Goal: Register for event/course

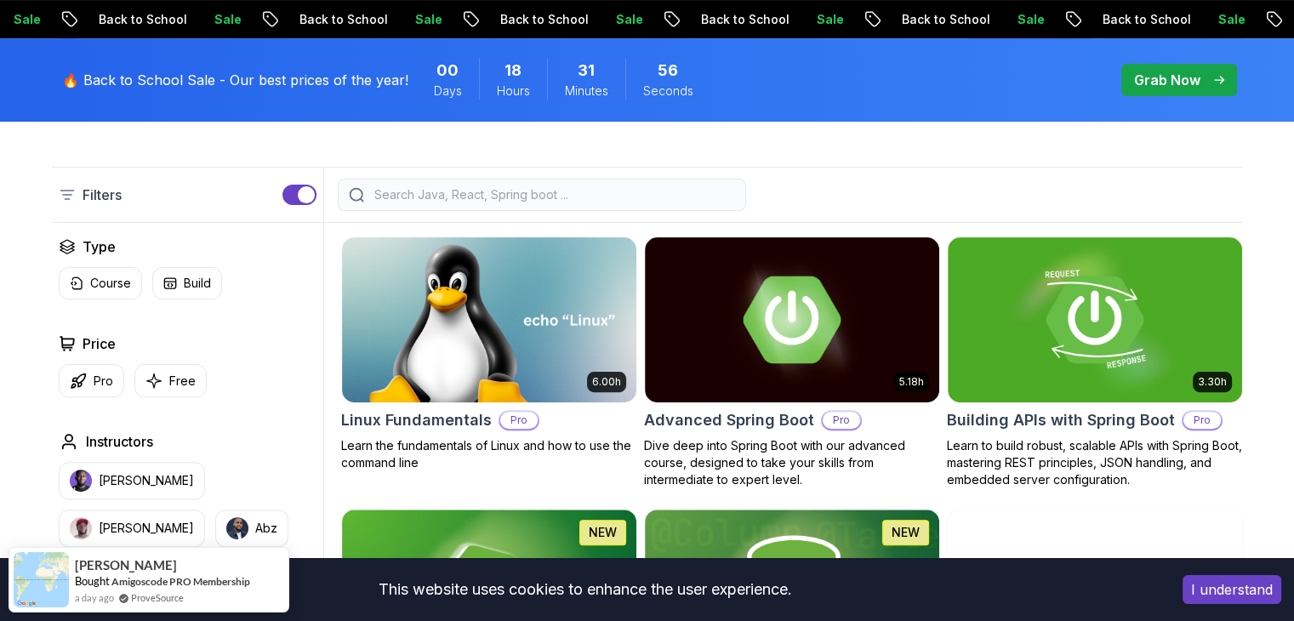
scroll to position [425, 0]
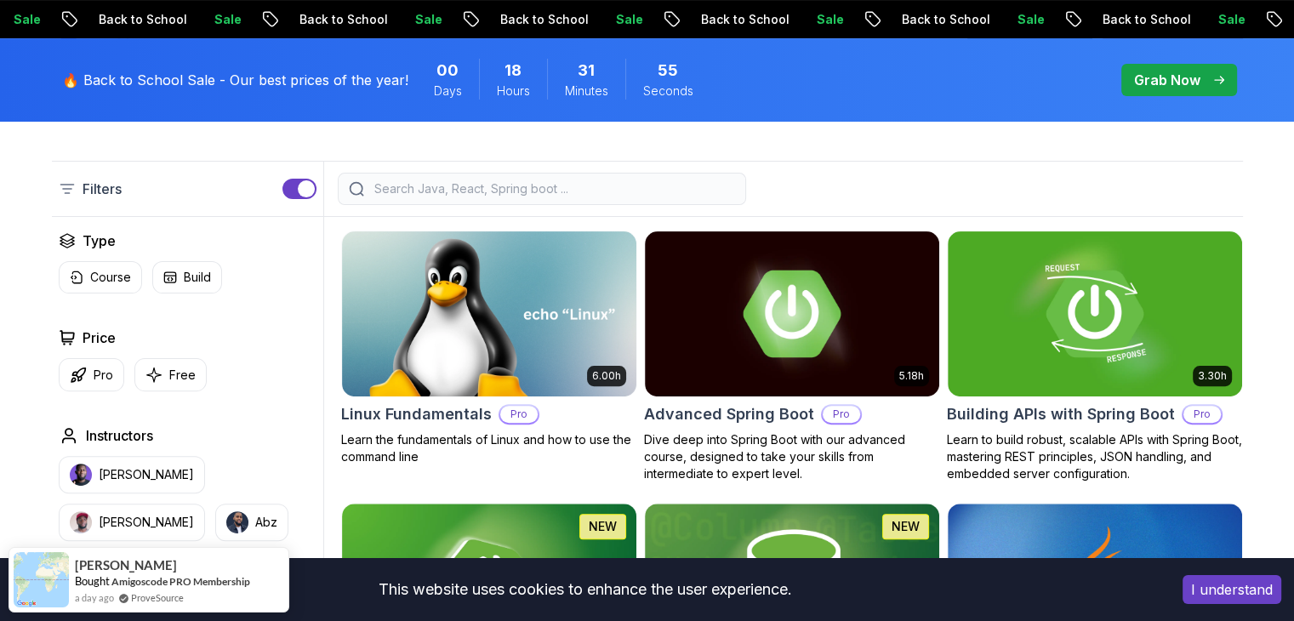
click at [439, 188] on input "search" at bounding box center [553, 188] width 364 height 17
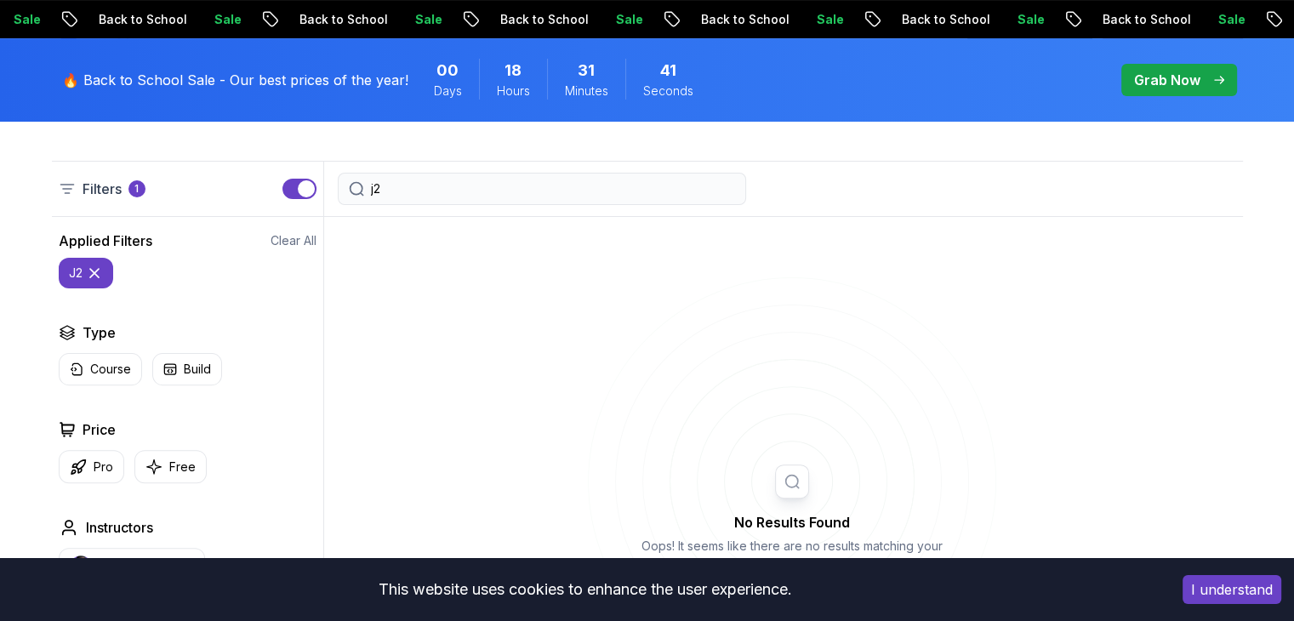
type input "j"
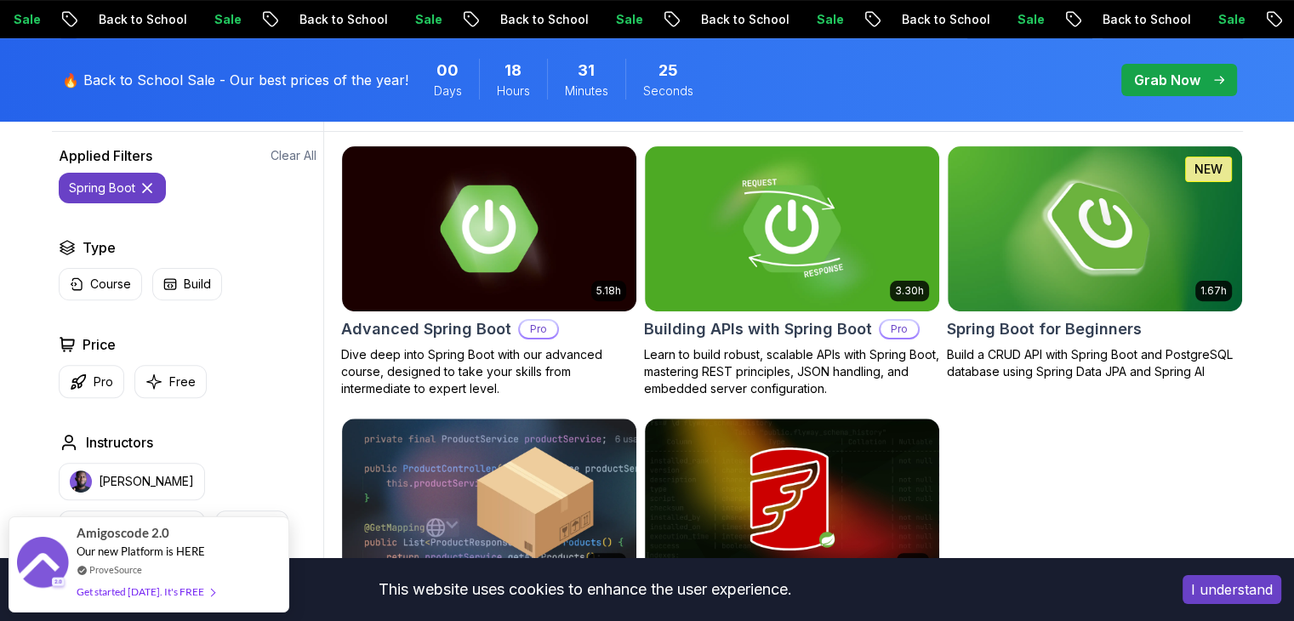
scroll to position [510, 0]
type input "spring boot"
click at [1029, 250] on img at bounding box center [1094, 228] width 309 height 173
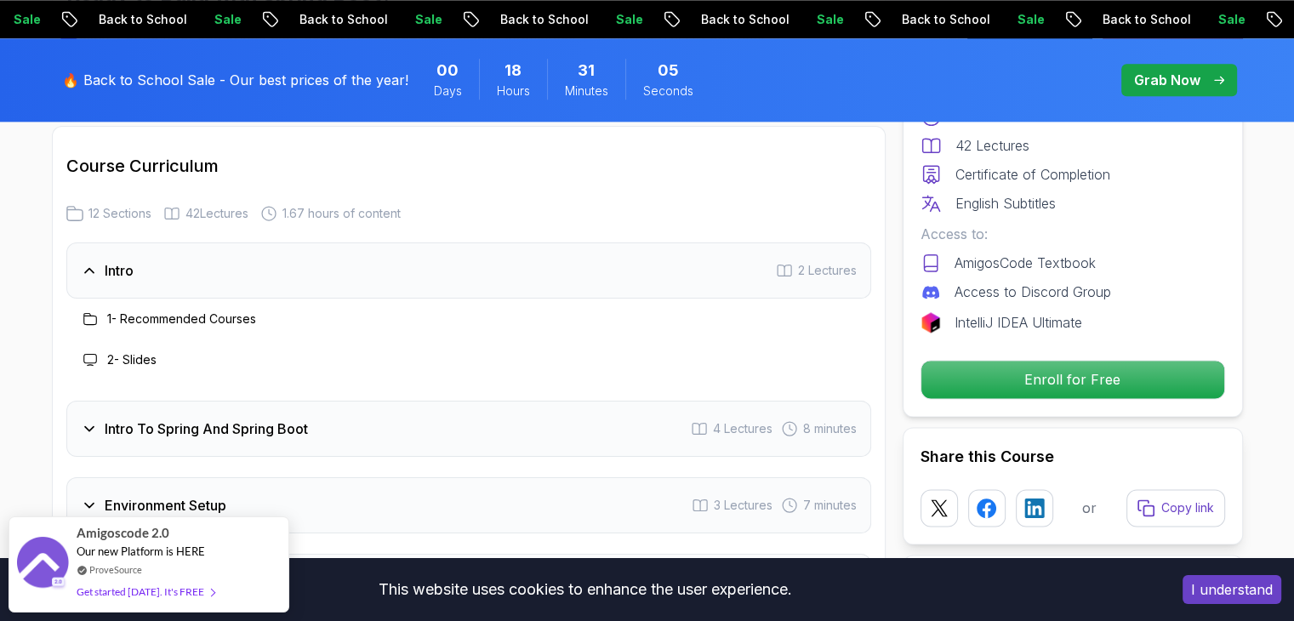
scroll to position [2212, 0]
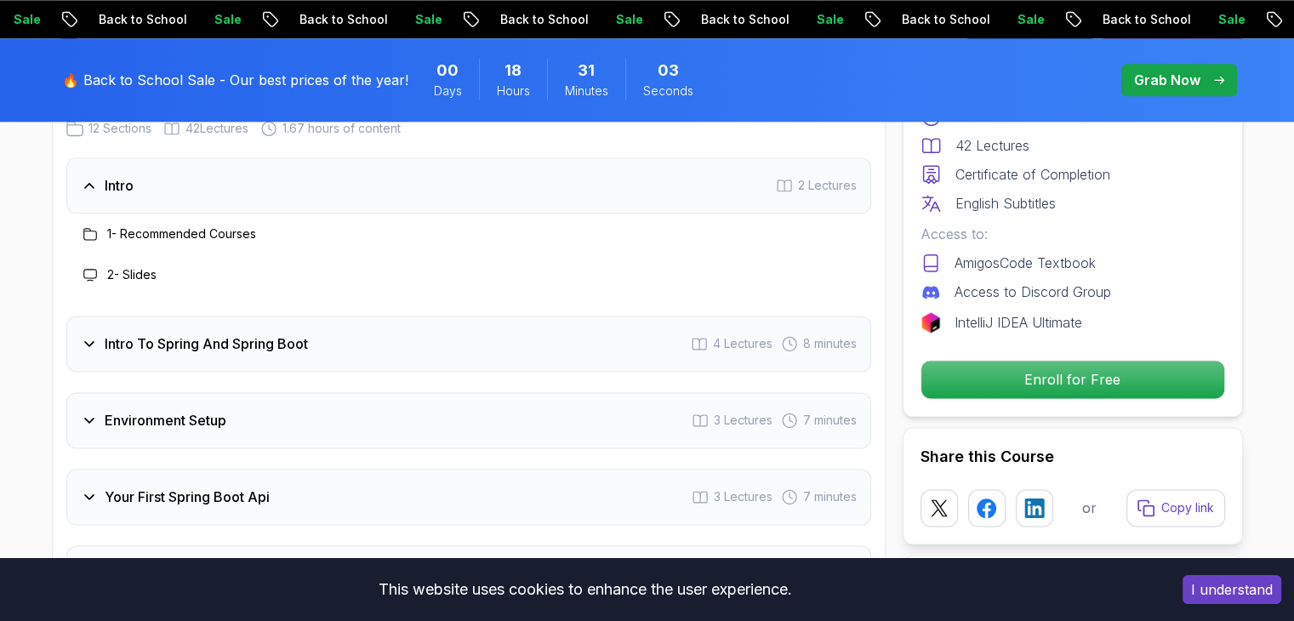
click at [133, 225] on h3 "1 - Recommended Courses" at bounding box center [181, 233] width 149 height 17
click at [134, 266] on h3 "2 - Slides" at bounding box center [131, 274] width 49 height 17
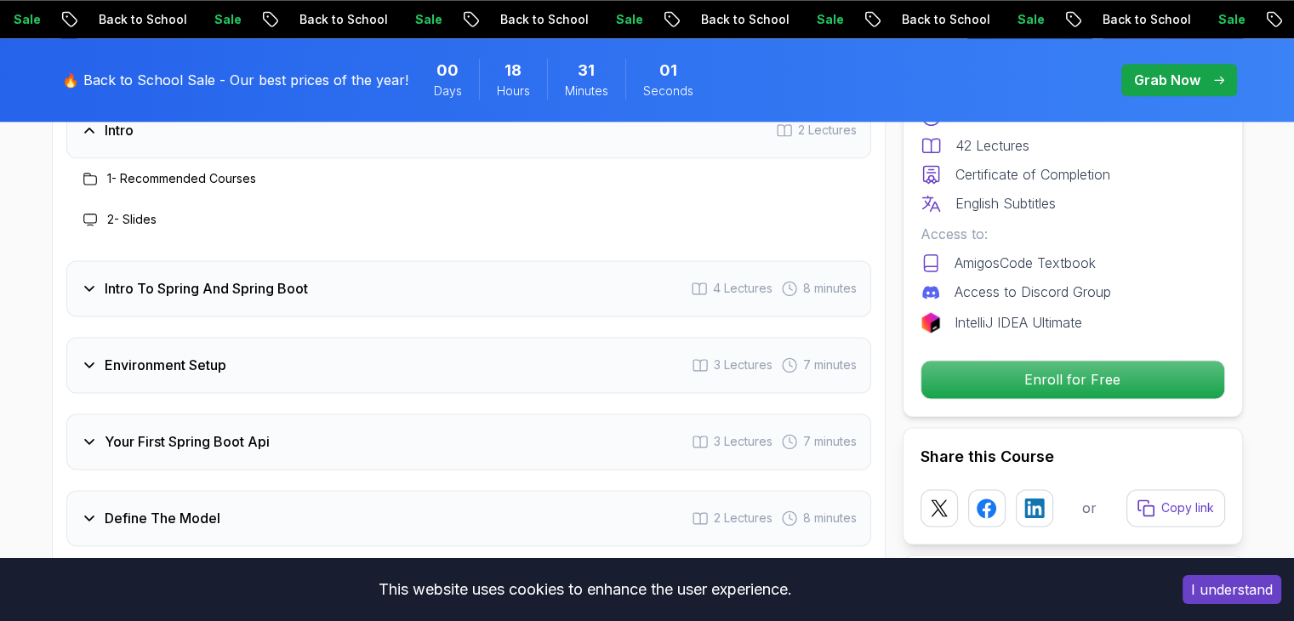
scroll to position [2297, 0]
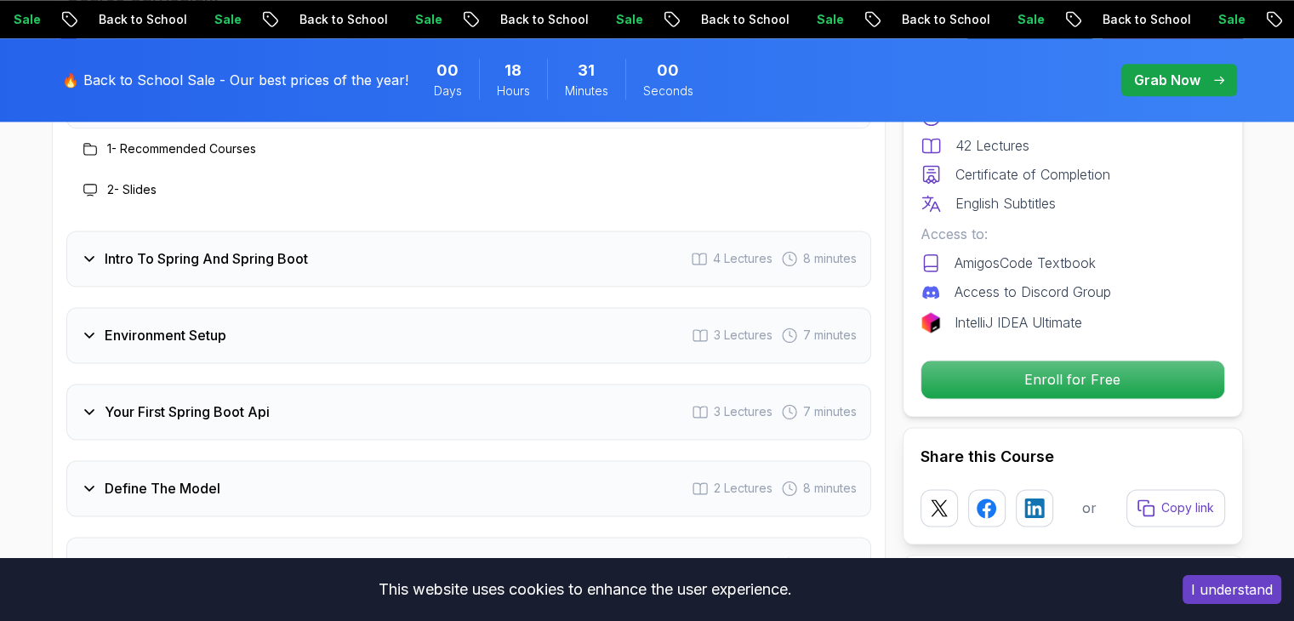
click at [136, 248] on h3 "Intro To Spring And Spring Boot" at bounding box center [206, 258] width 203 height 20
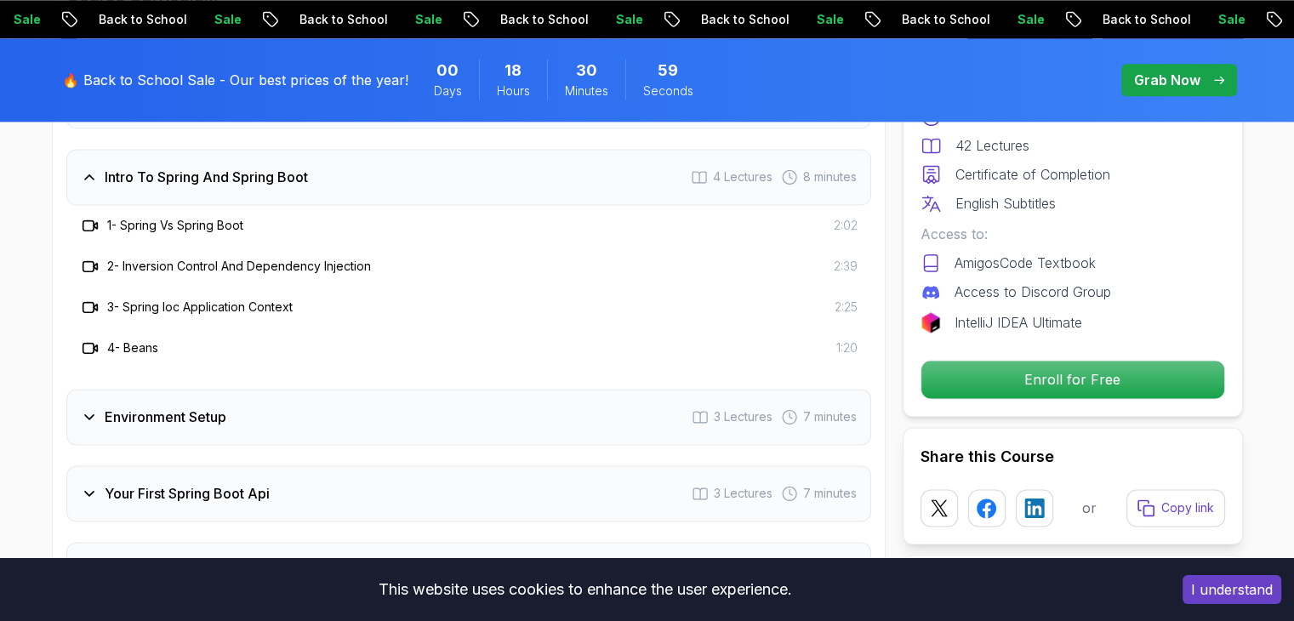
click at [149, 217] on h3 "1 - Spring Vs Spring Boot" at bounding box center [175, 225] width 136 height 17
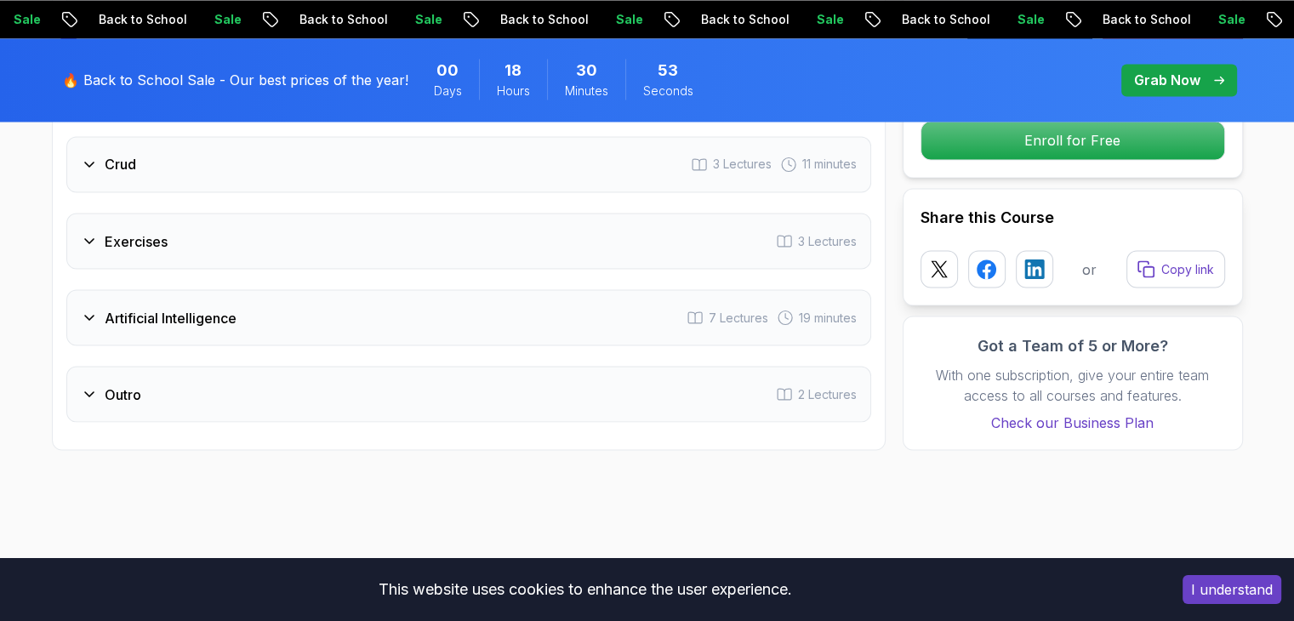
scroll to position [2893, 0]
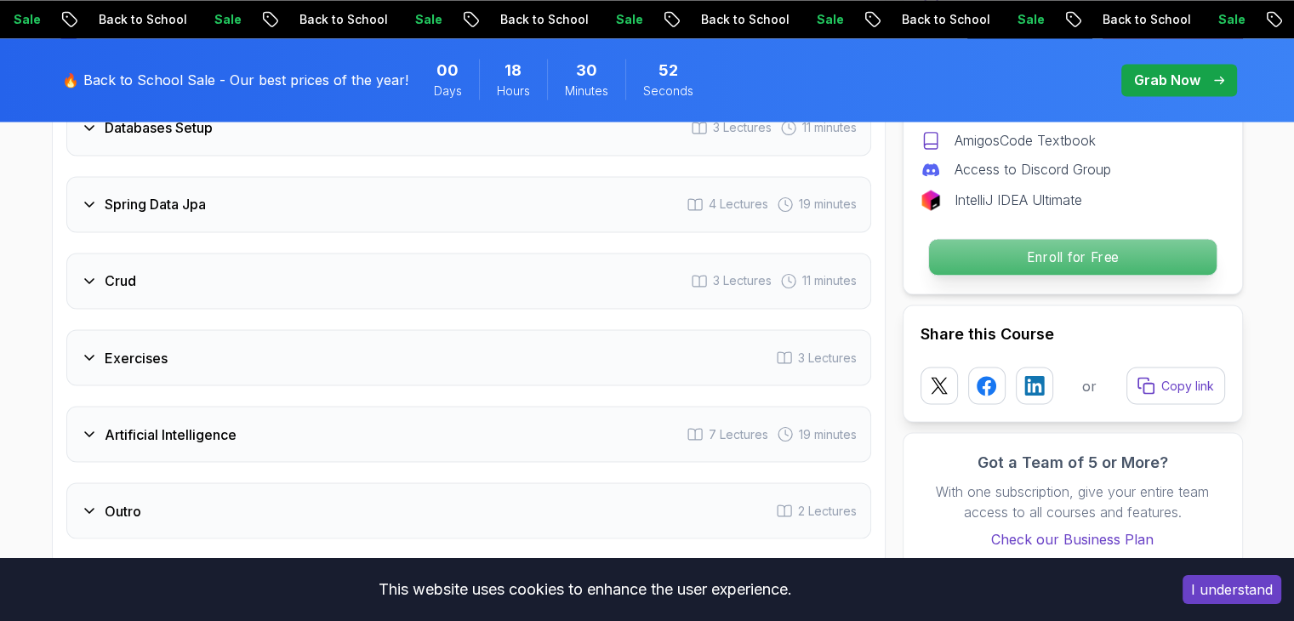
click at [1069, 239] on p "Enroll for Free" at bounding box center [1072, 257] width 288 height 36
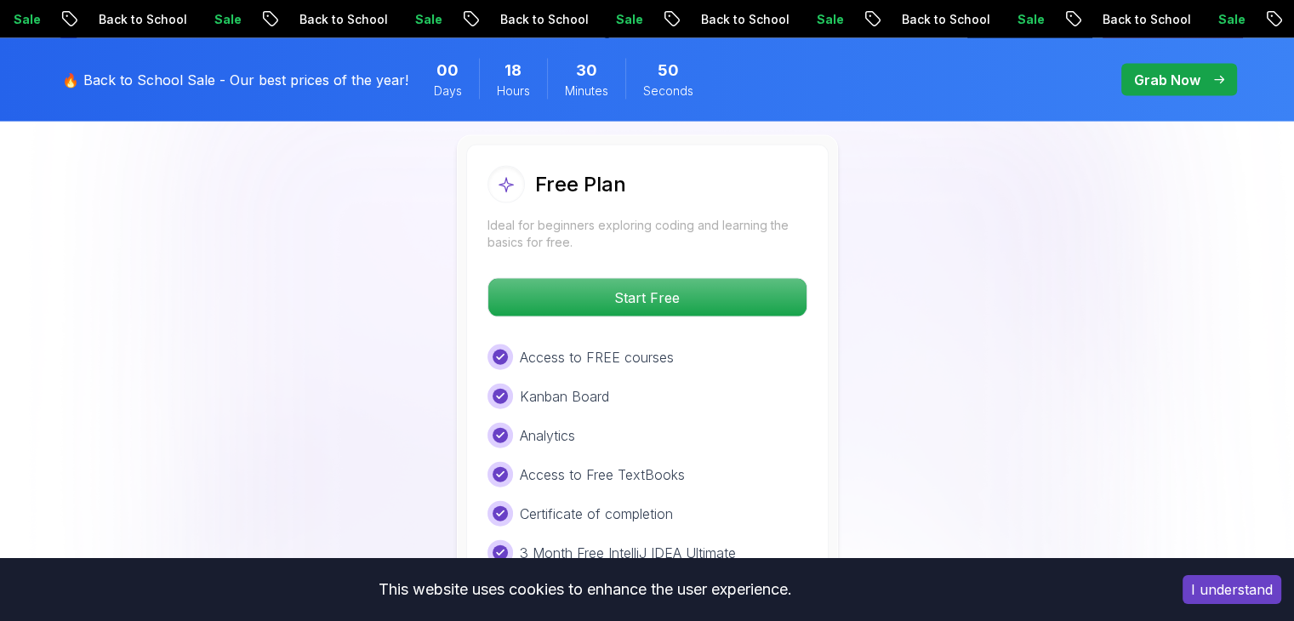
scroll to position [3710, 0]
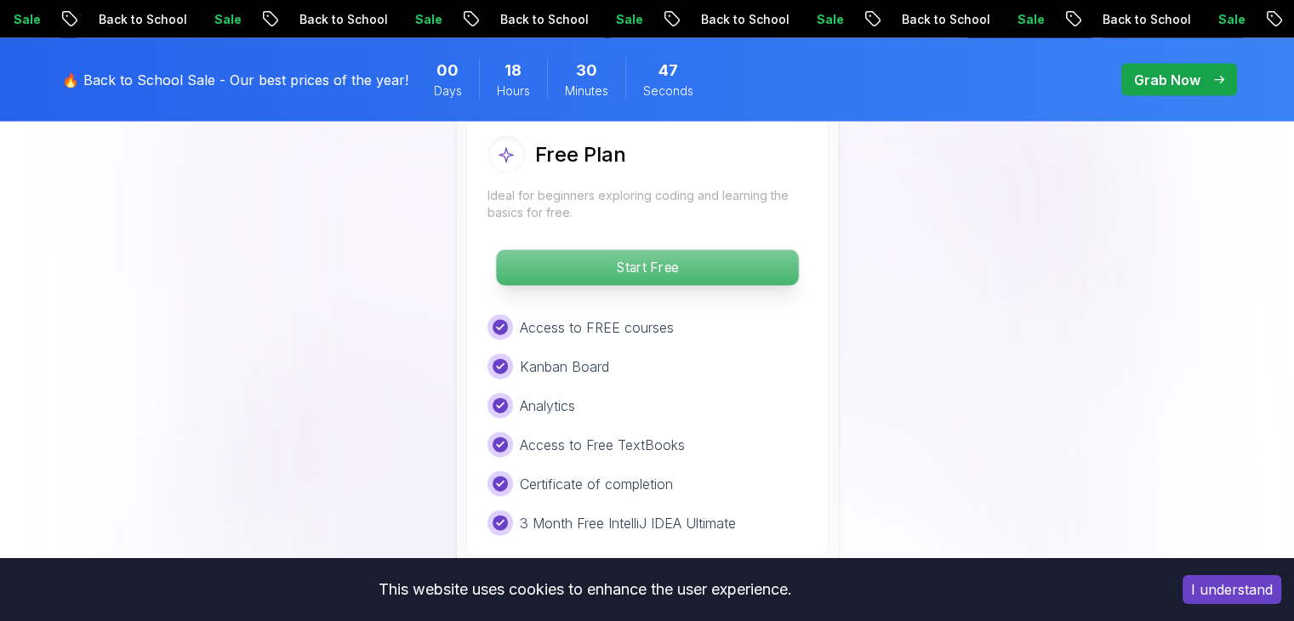
click at [693, 252] on p "Start Free" at bounding box center [647, 268] width 302 height 36
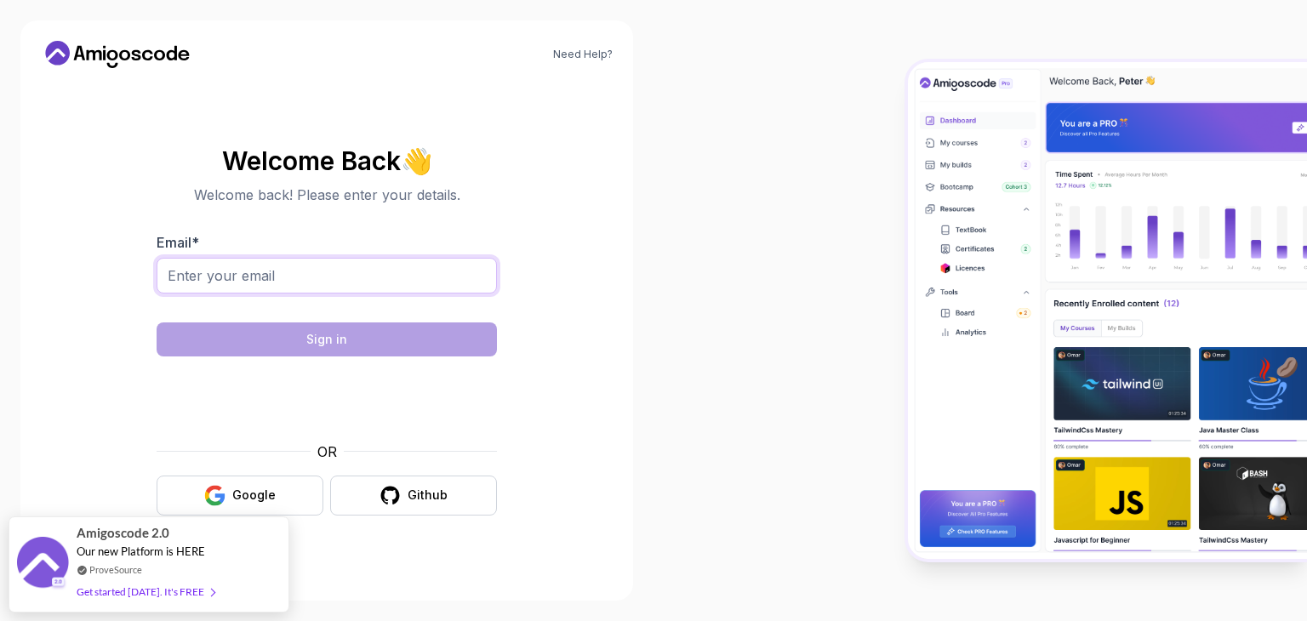
click at [239, 280] on input "Email *" at bounding box center [327, 276] width 340 height 36
type input "aminoa@gmail.com"
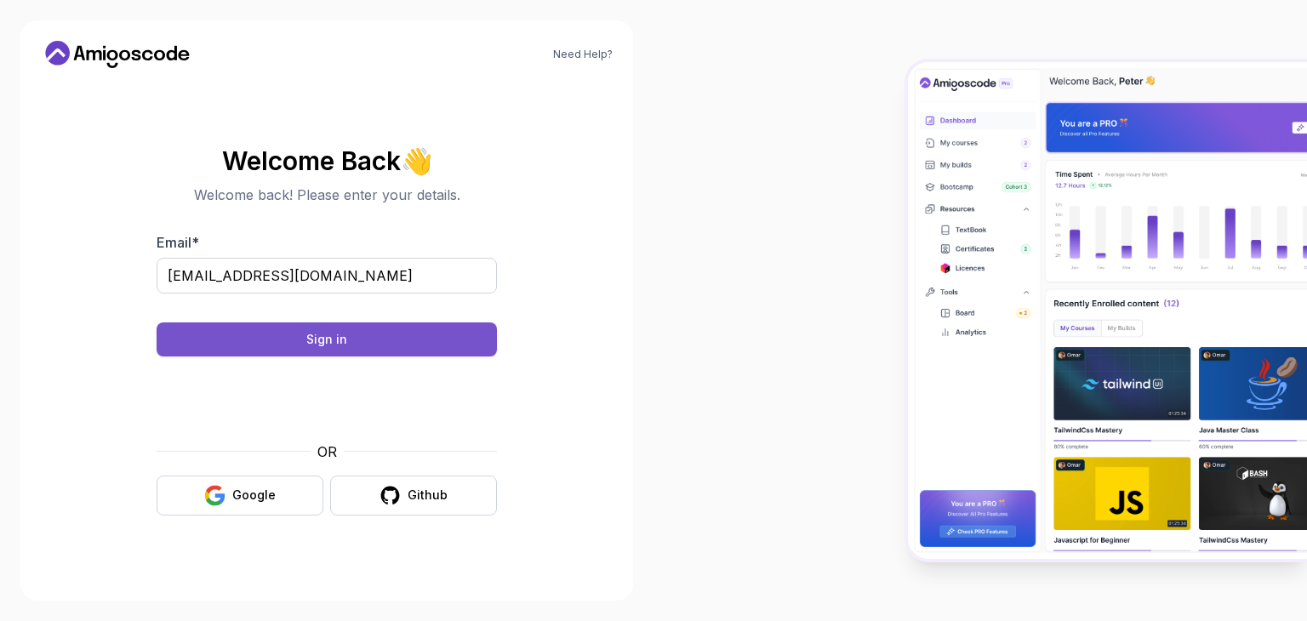
click at [397, 333] on button "Sign in" at bounding box center [327, 339] width 340 height 34
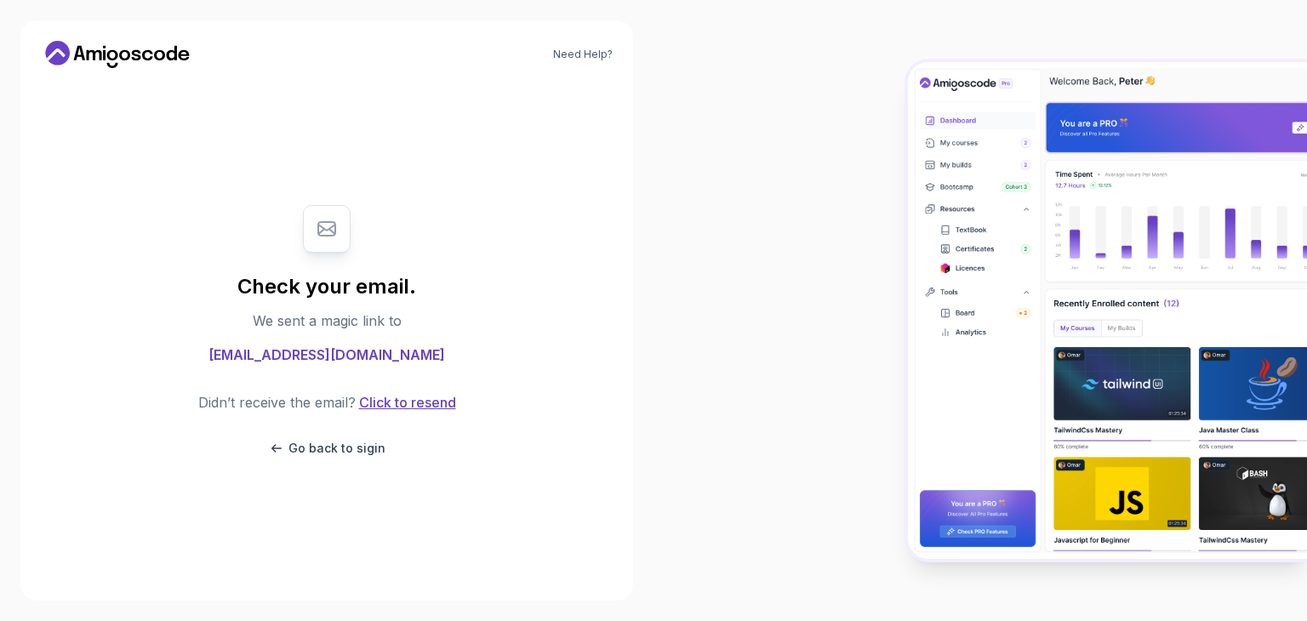
click at [425, 408] on button "Click to resend" at bounding box center [406, 402] width 100 height 20
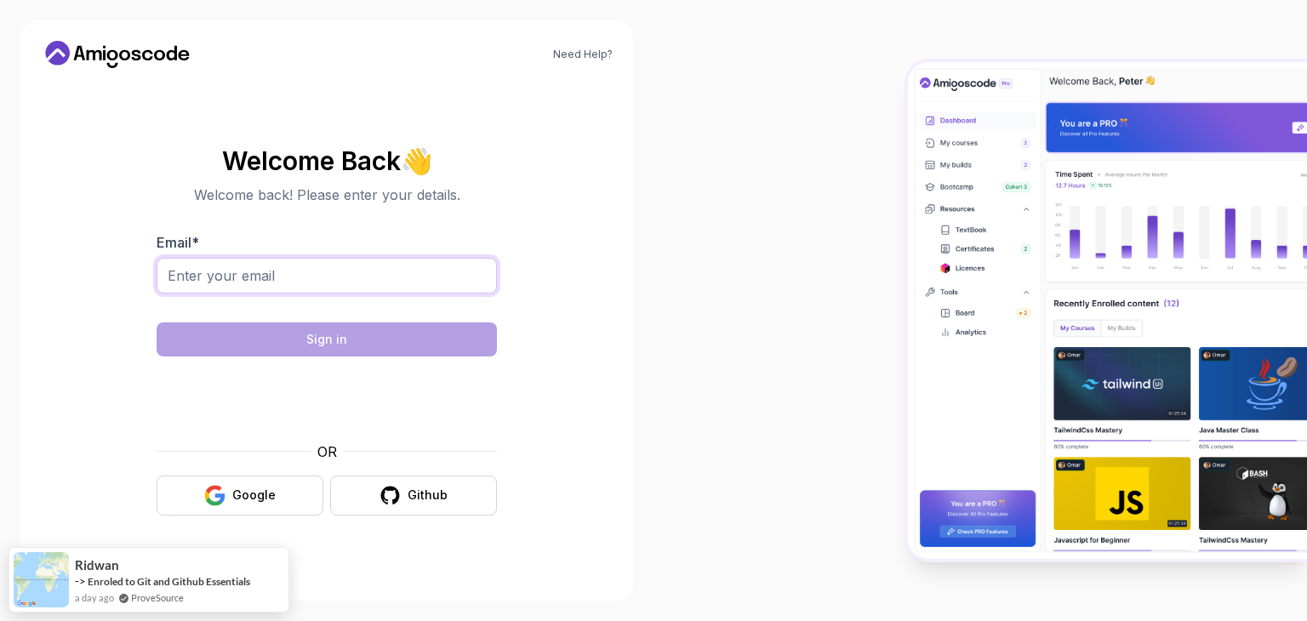
click at [340, 287] on input "Email *" at bounding box center [327, 276] width 340 height 36
type input "aminoa@gmail.com"
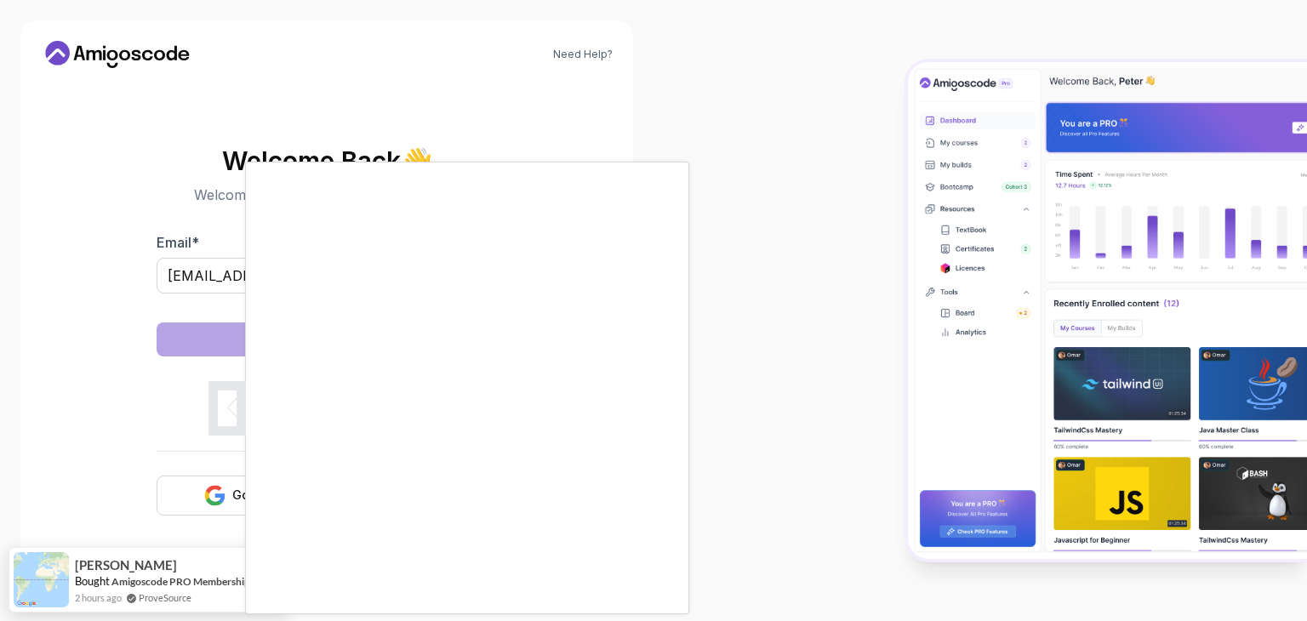
click at [901, 174] on body "Need Help? Welcome Back 👋 Welcome back! Please enter your details. Email * amin…" at bounding box center [653, 310] width 1307 height 621
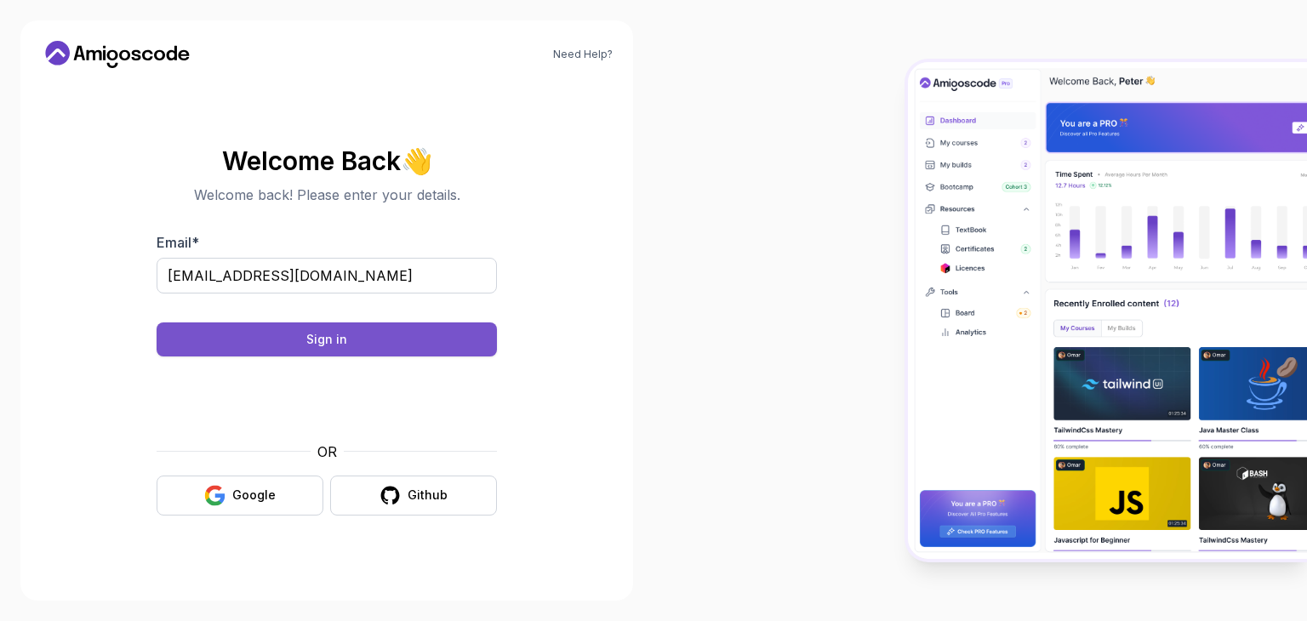
click at [301, 331] on button "Sign in" at bounding box center [327, 339] width 340 height 34
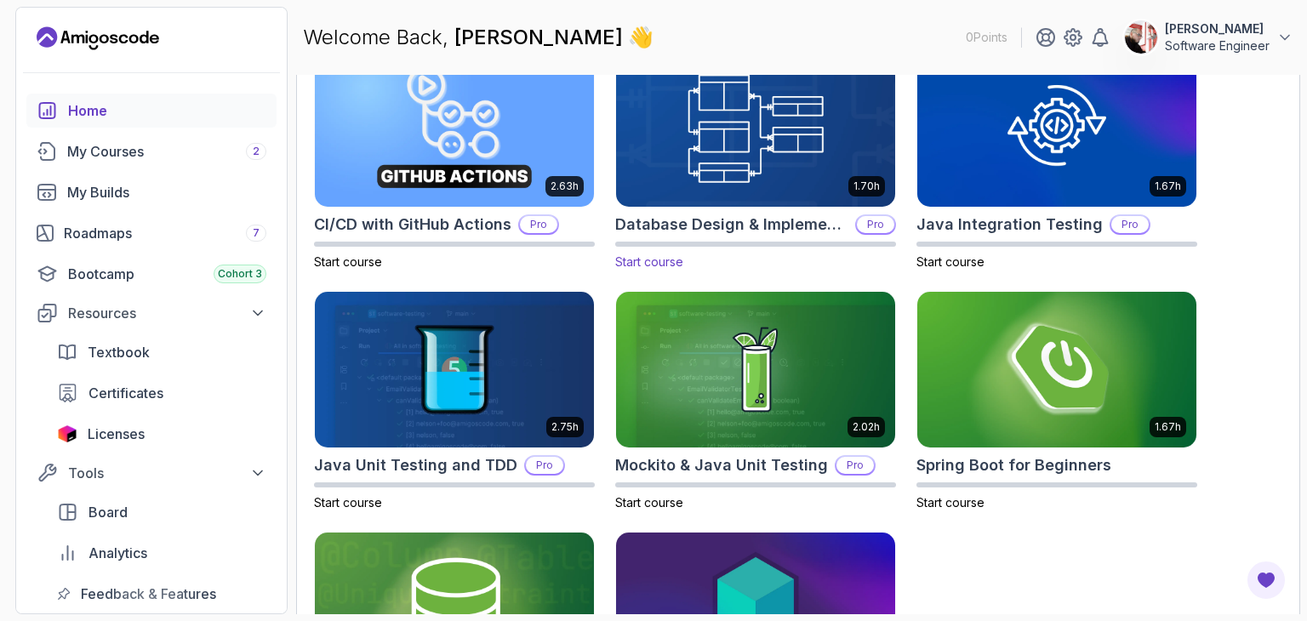
scroll to position [596, 0]
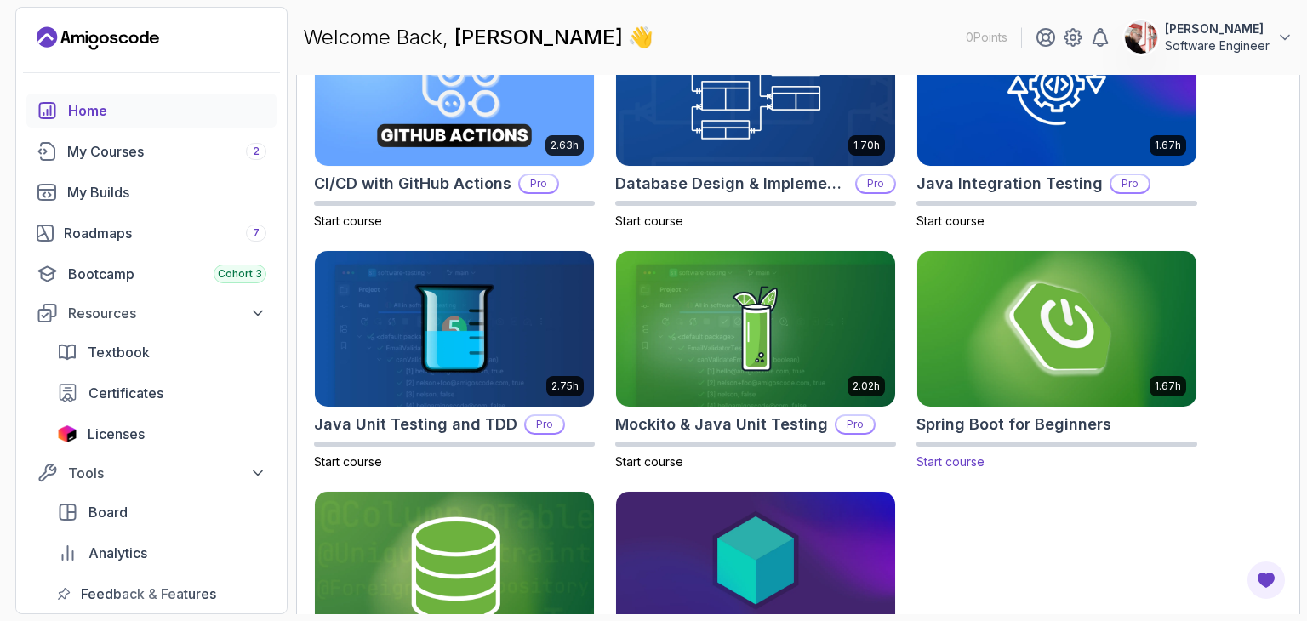
click at [994, 329] on img at bounding box center [1056, 329] width 293 height 164
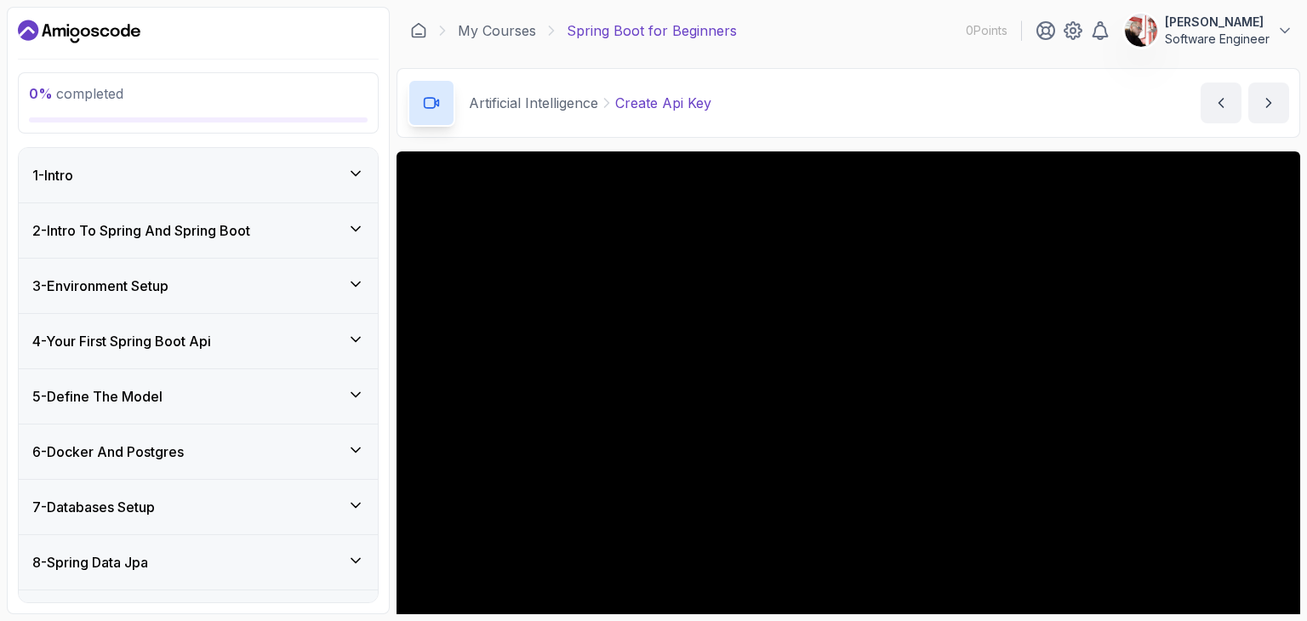
click at [305, 179] on div "1 - Intro" at bounding box center [198, 175] width 332 height 20
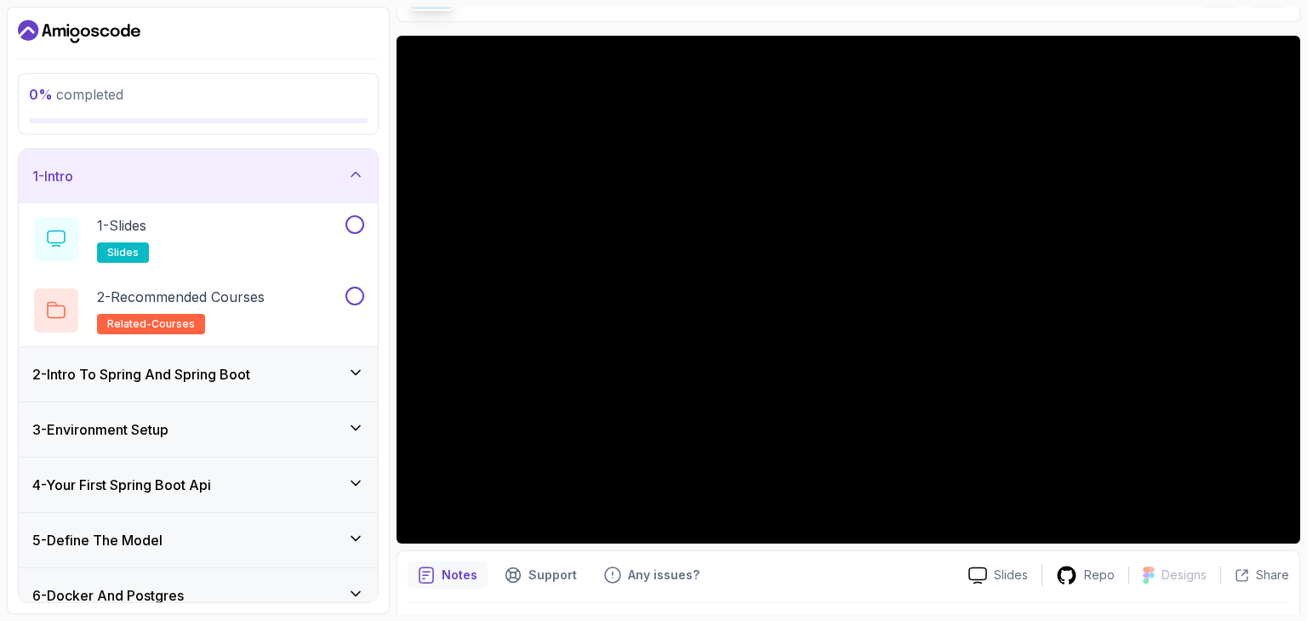
scroll to position [85, 0]
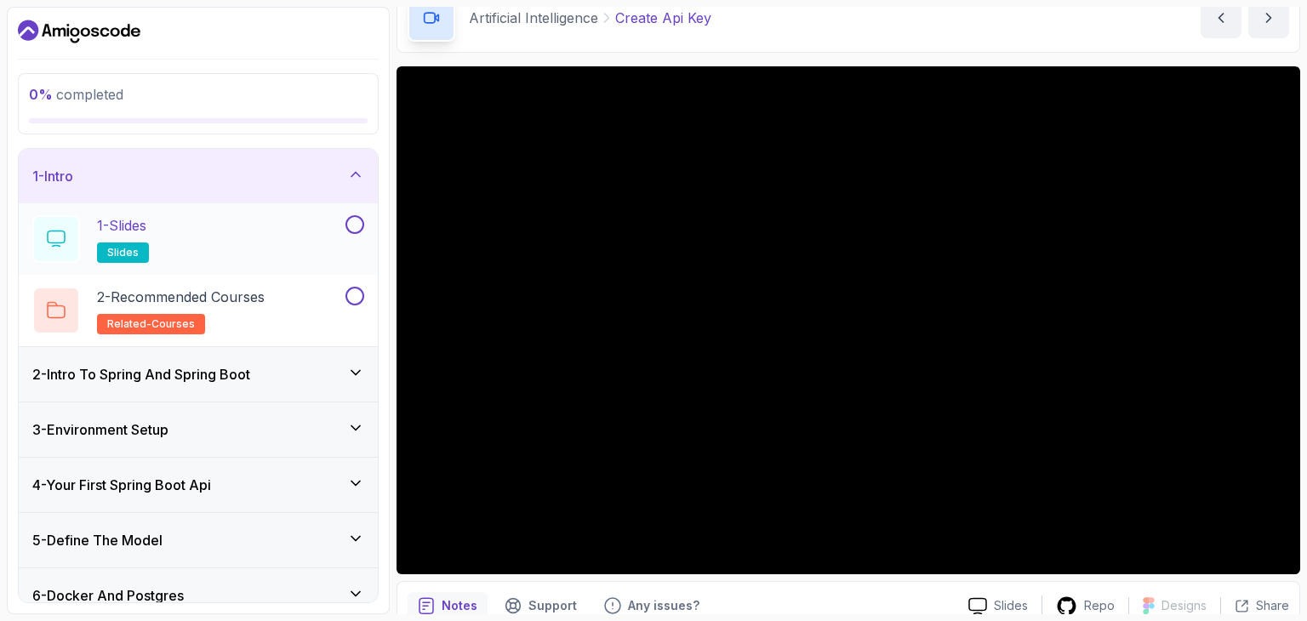
click at [124, 219] on p "1 - Slides" at bounding box center [121, 225] width 49 height 20
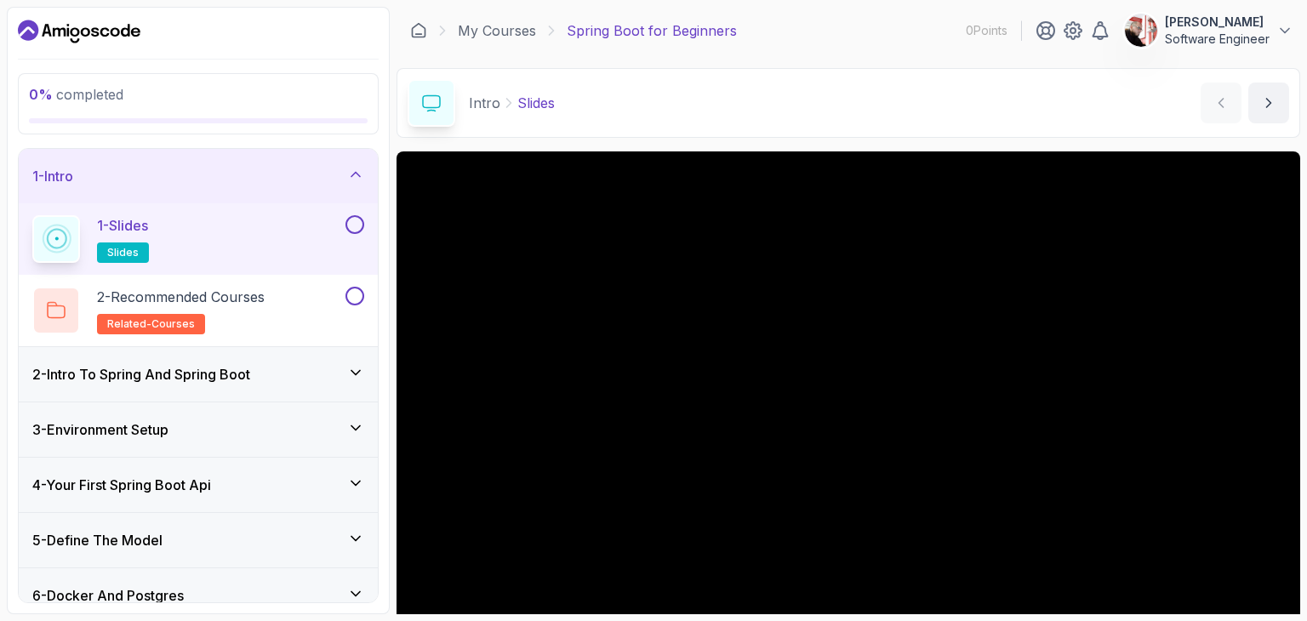
scroll to position [163, 0]
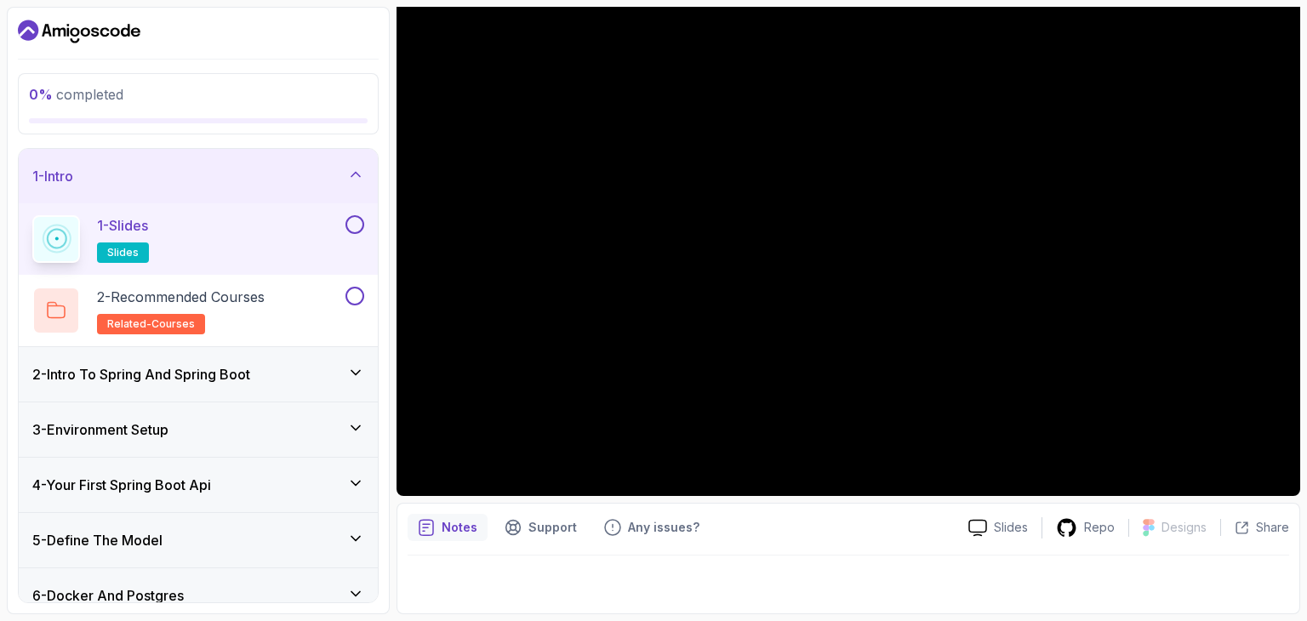
click at [184, 372] on h3 "2 - Intro To Spring And Spring Boot" at bounding box center [141, 374] width 218 height 20
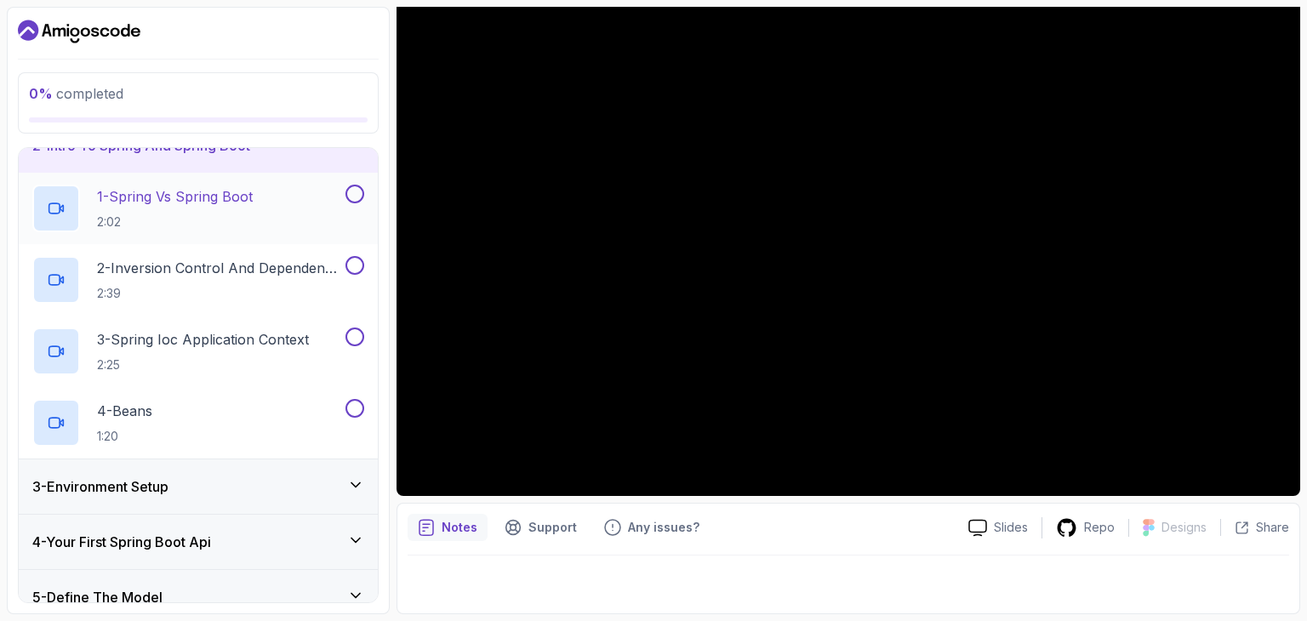
scroll to position [0, 0]
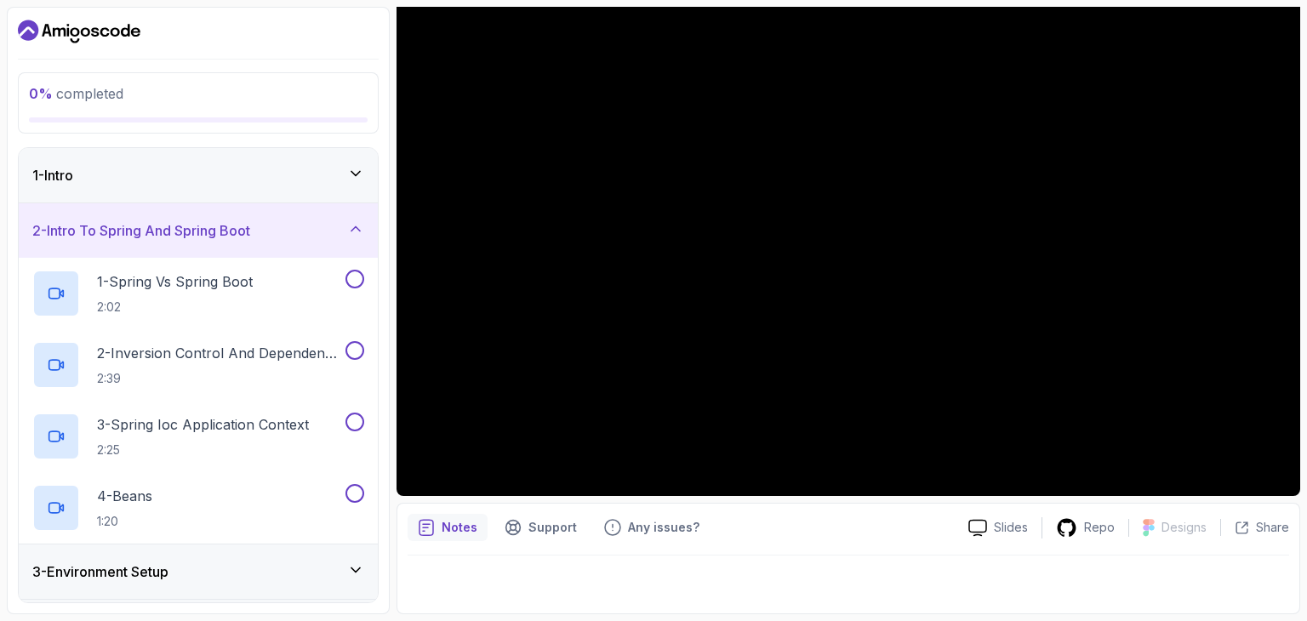
click at [201, 180] on div "1 - Intro" at bounding box center [198, 175] width 332 height 20
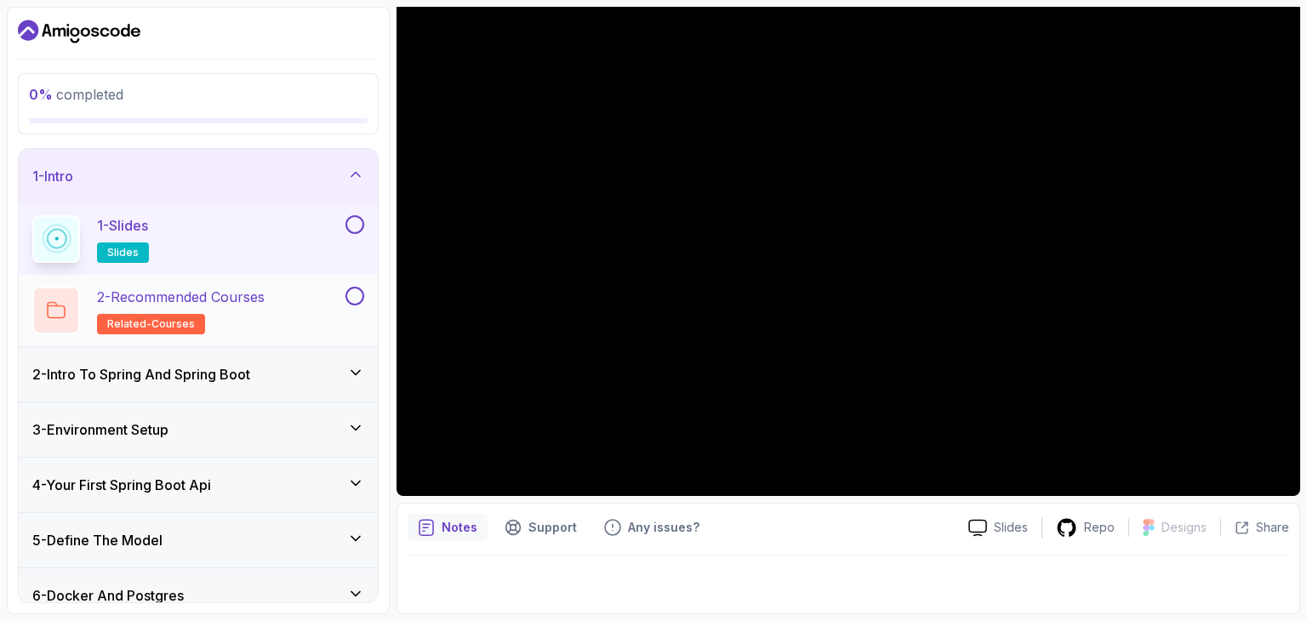
click at [190, 319] on p "related-courses" at bounding box center [151, 324] width 108 height 20
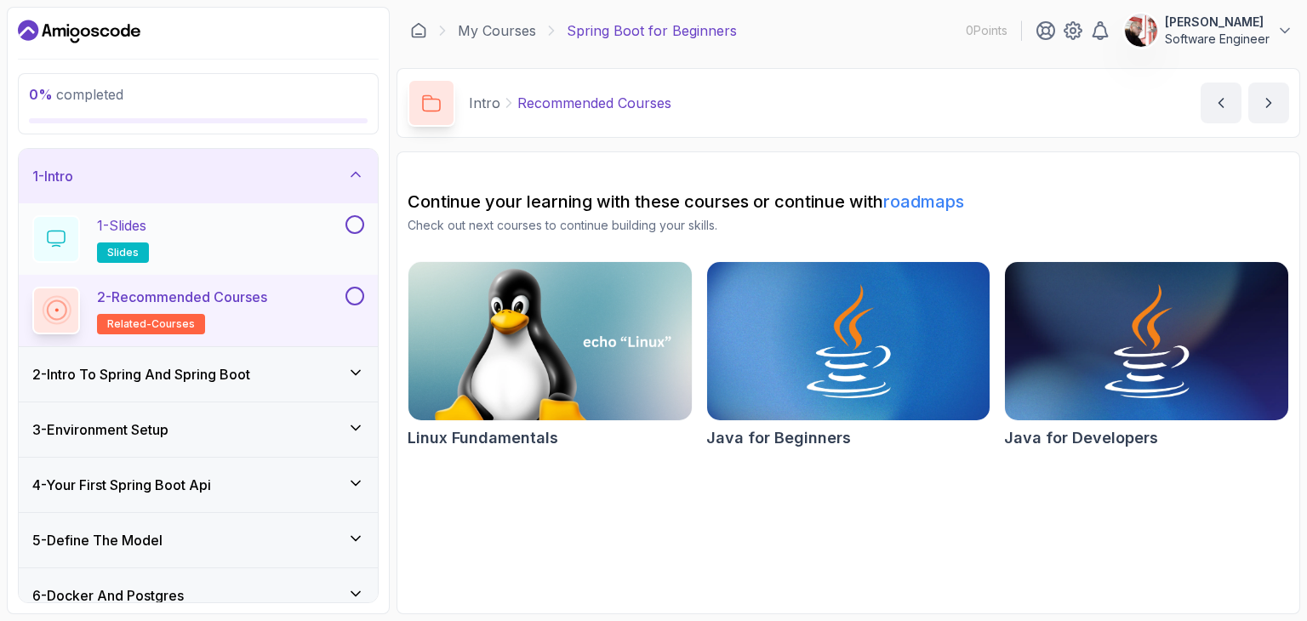
click at [157, 232] on div "1 - Slides slides" at bounding box center [187, 239] width 310 height 48
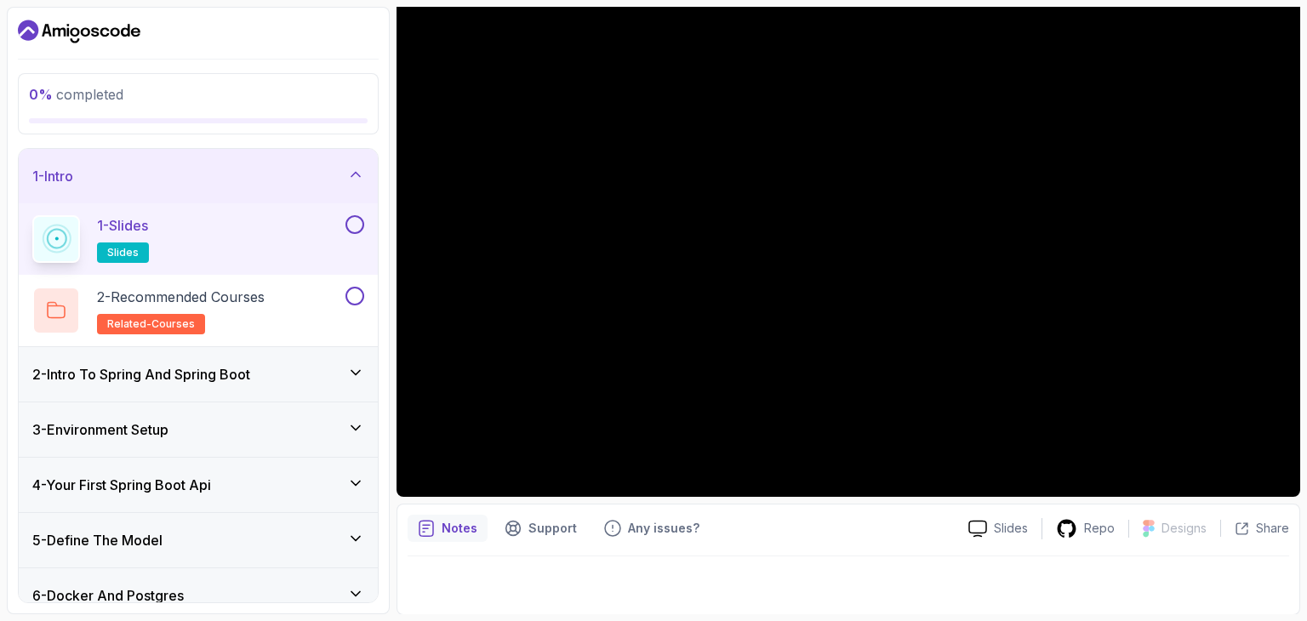
scroll to position [163, 0]
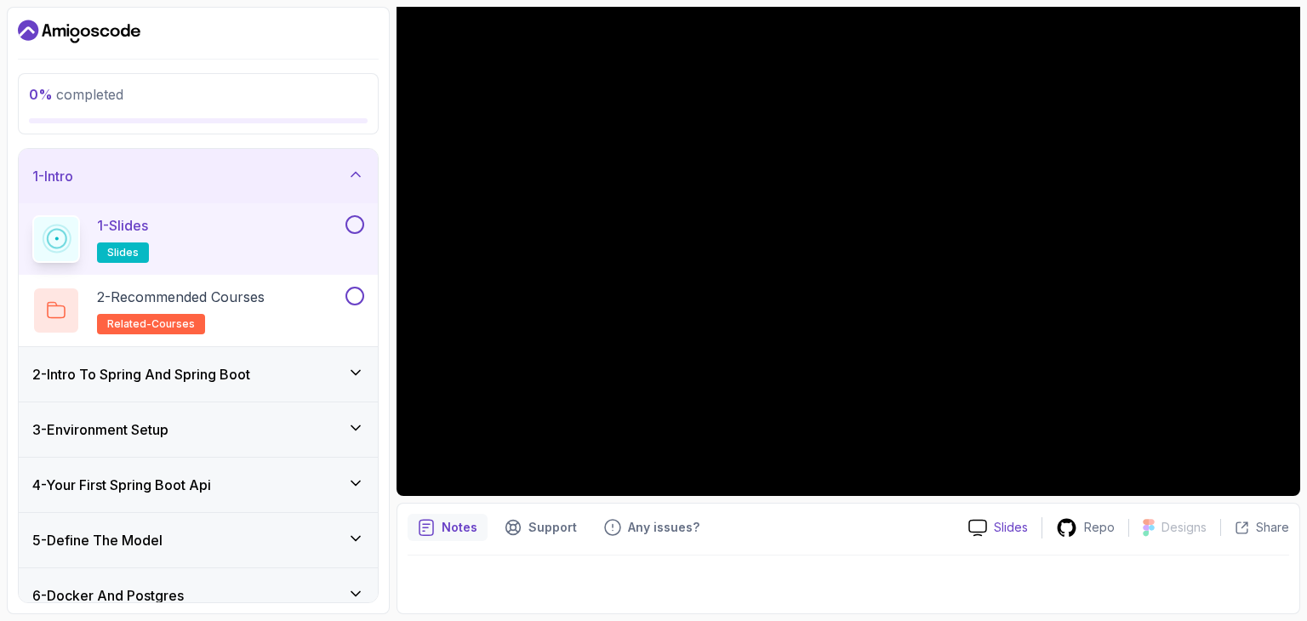
click at [1014, 533] on p "Slides" at bounding box center [1011, 527] width 34 height 17
click at [195, 376] on h3 "2 - Intro To Spring And Spring Boot" at bounding box center [141, 374] width 218 height 20
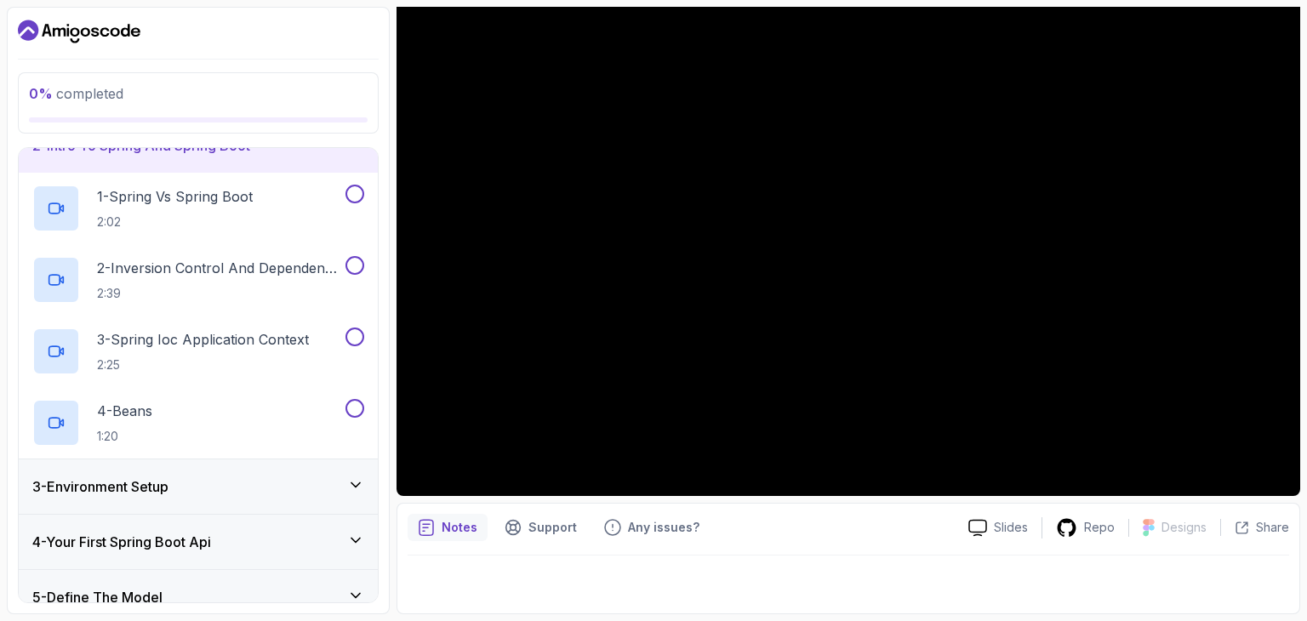
scroll to position [0, 0]
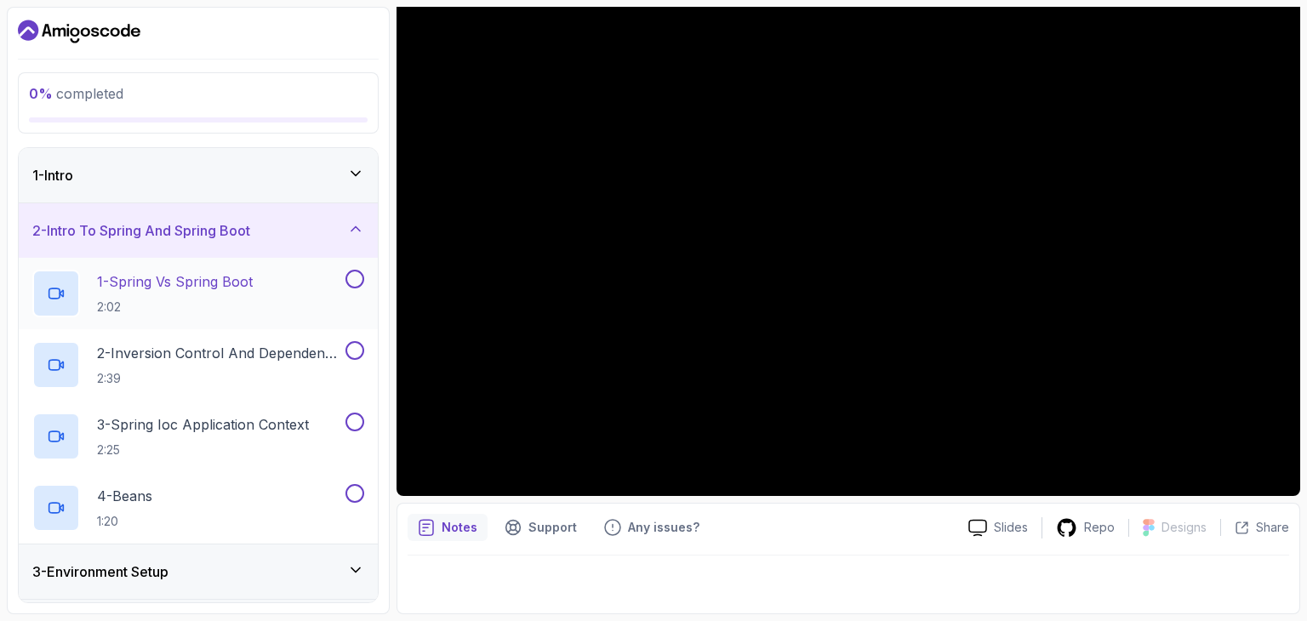
click at [205, 291] on h2 "1 - Spring Vs Spring Boot 2:02" at bounding box center [175, 293] width 156 height 44
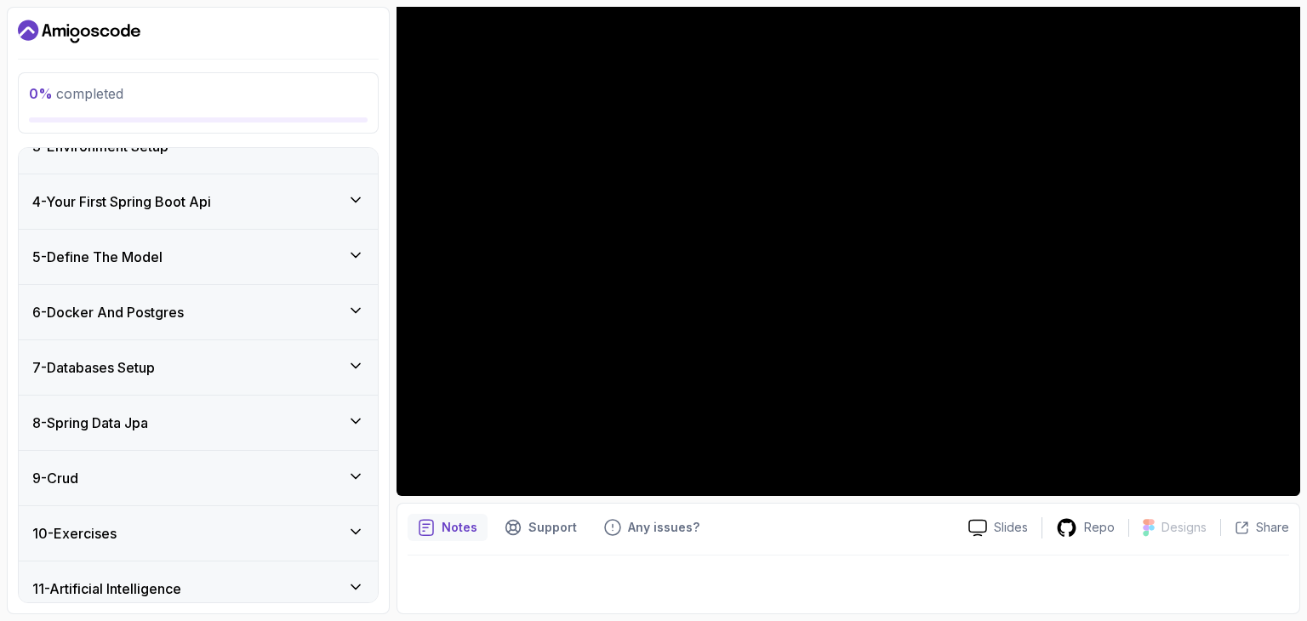
scroll to position [492, 0]
